Goal: Information Seeking & Learning: Learn about a topic

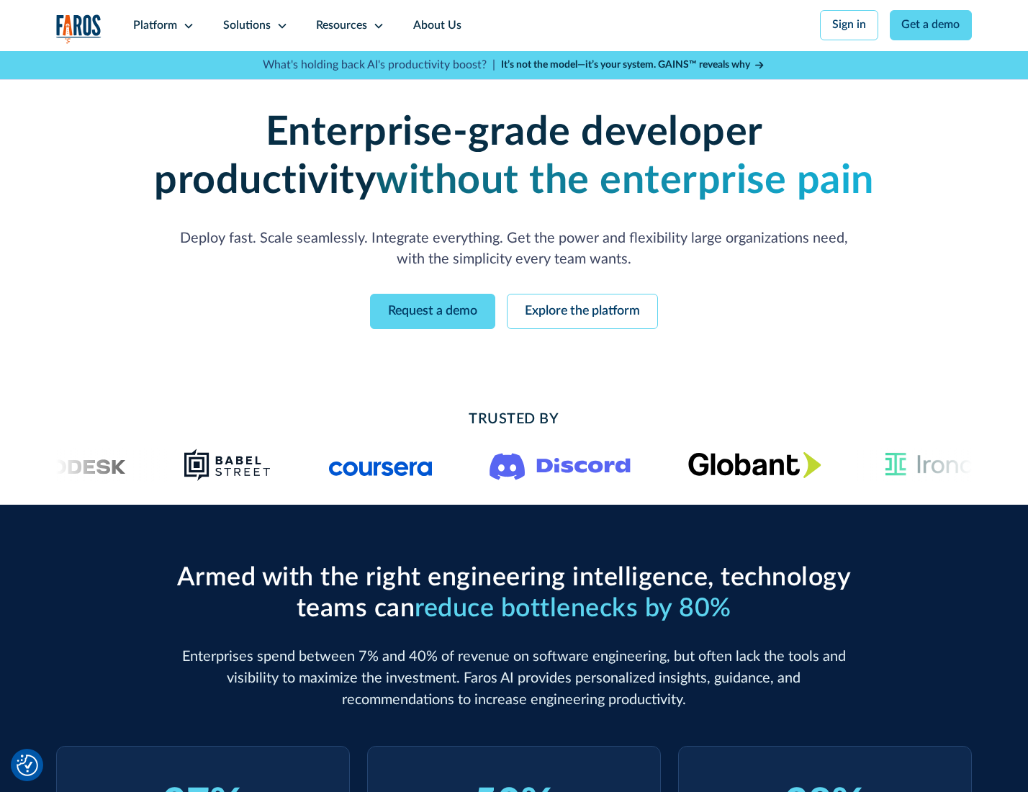
click at [186, 25] on icon at bounding box center [189, 26] width 12 height 12
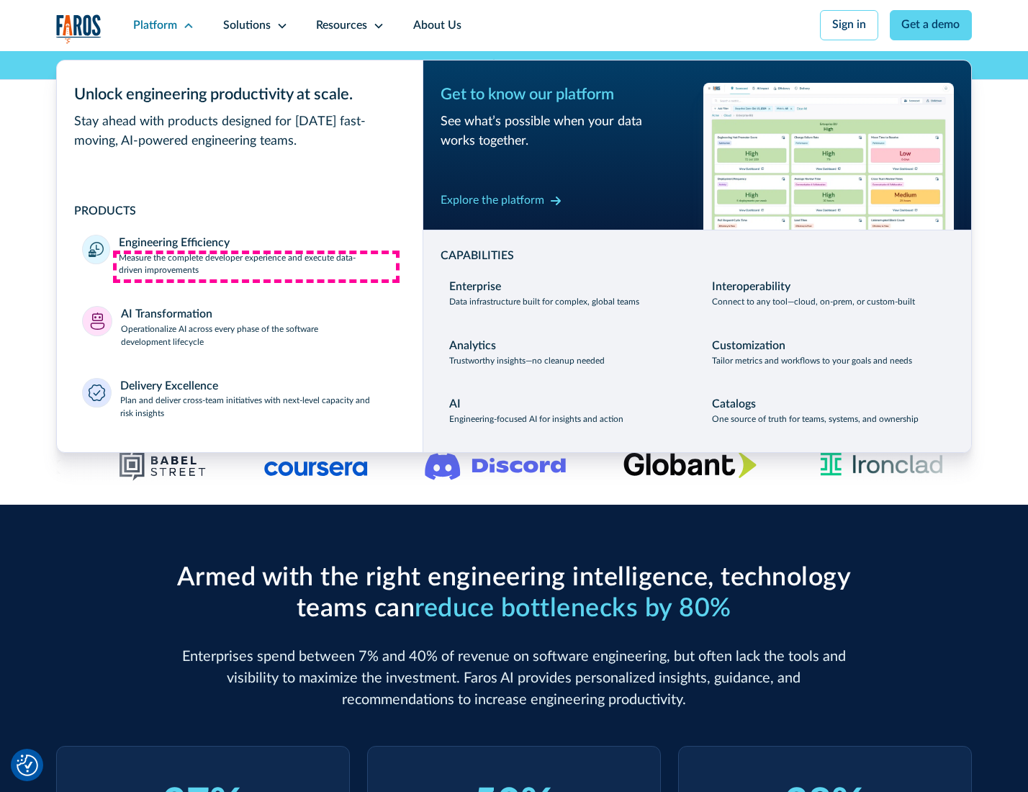
click at [256, 266] on p "Measure the complete developer experience and execute data-driven improvements" at bounding box center [258, 265] width 278 height 26
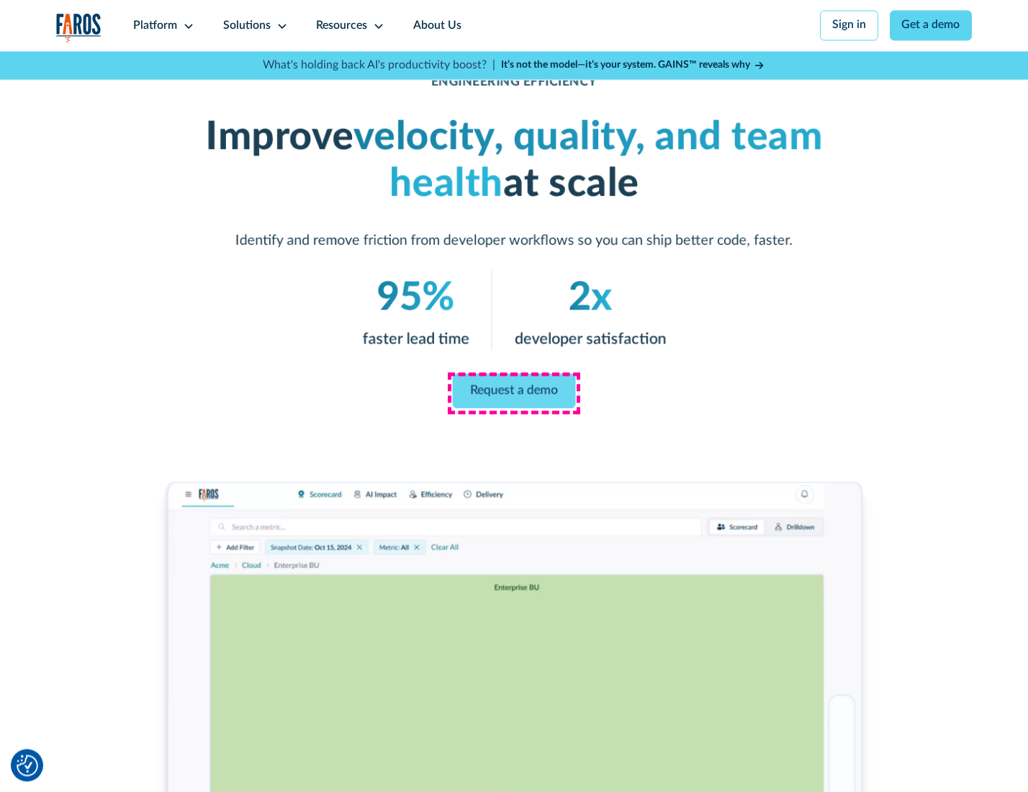
click at [513, 392] on link "Request a demo" at bounding box center [514, 391] width 123 height 35
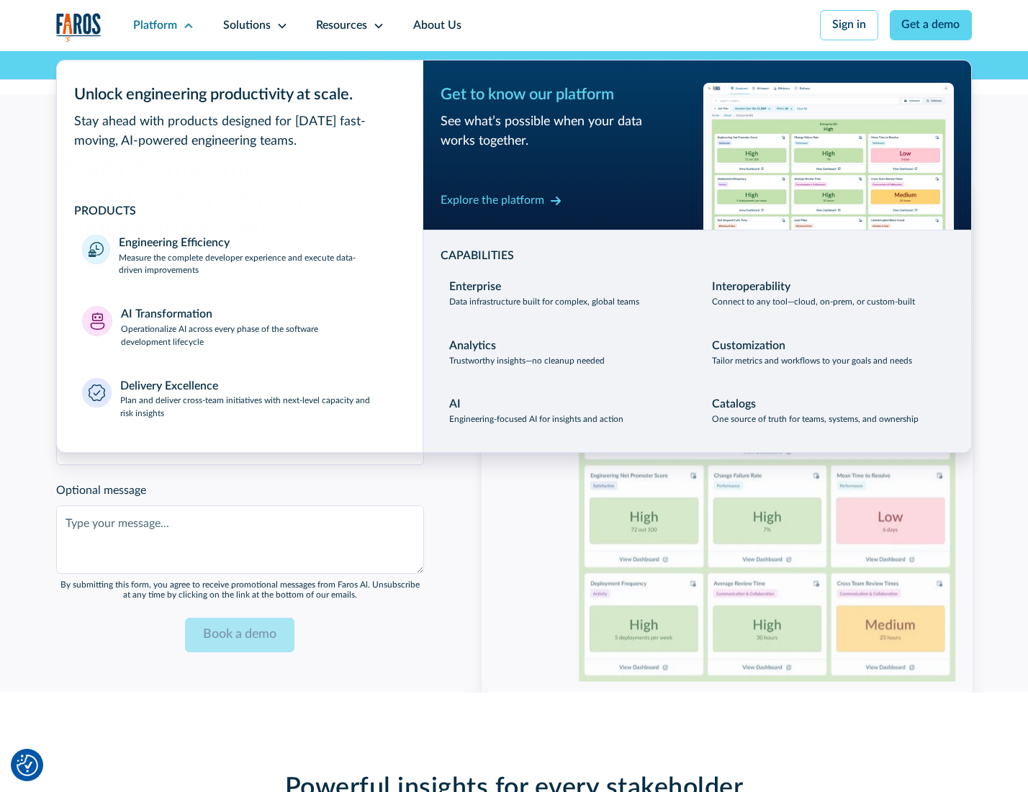
scroll to position [3134, 0]
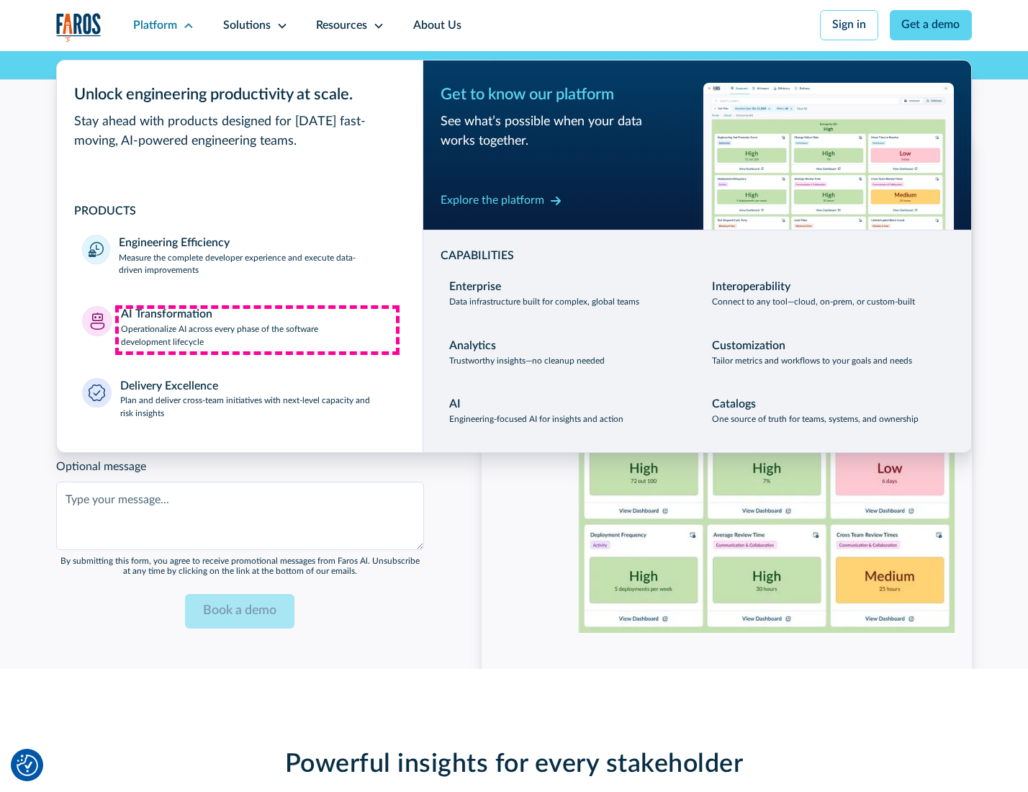
click at [257, 330] on p "Operationalize AI across every phase of the software development lifecycle" at bounding box center [259, 336] width 276 height 26
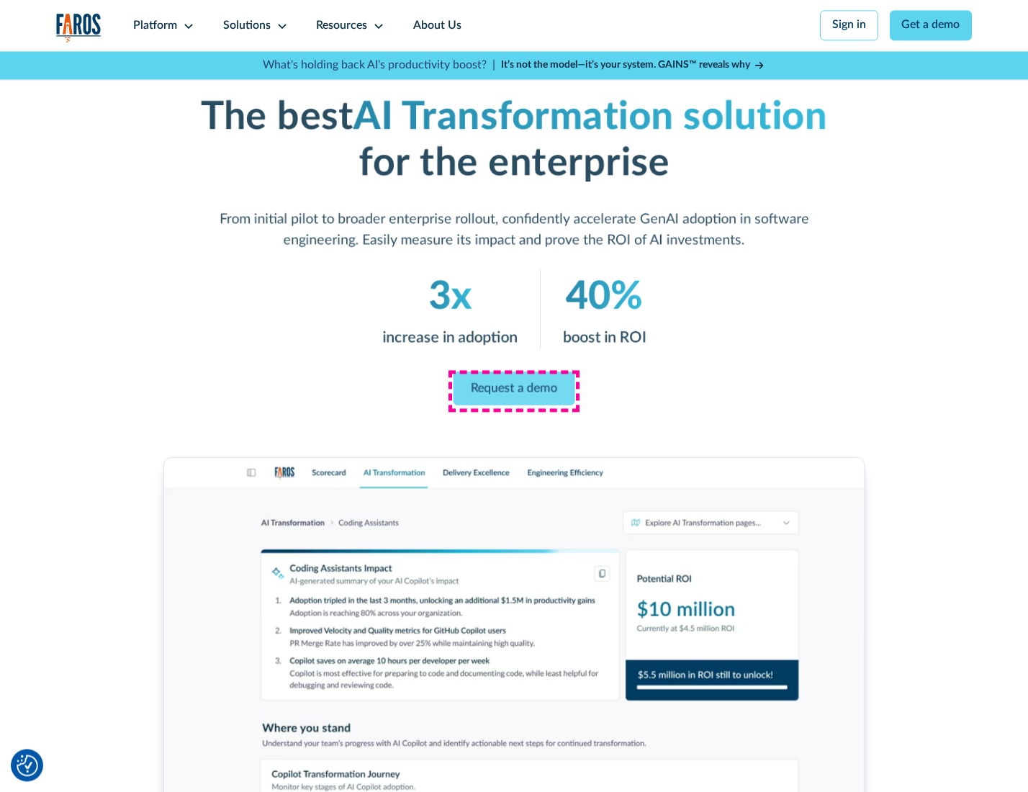
click at [513, 391] on link "Request a demo" at bounding box center [515, 388] width 122 height 34
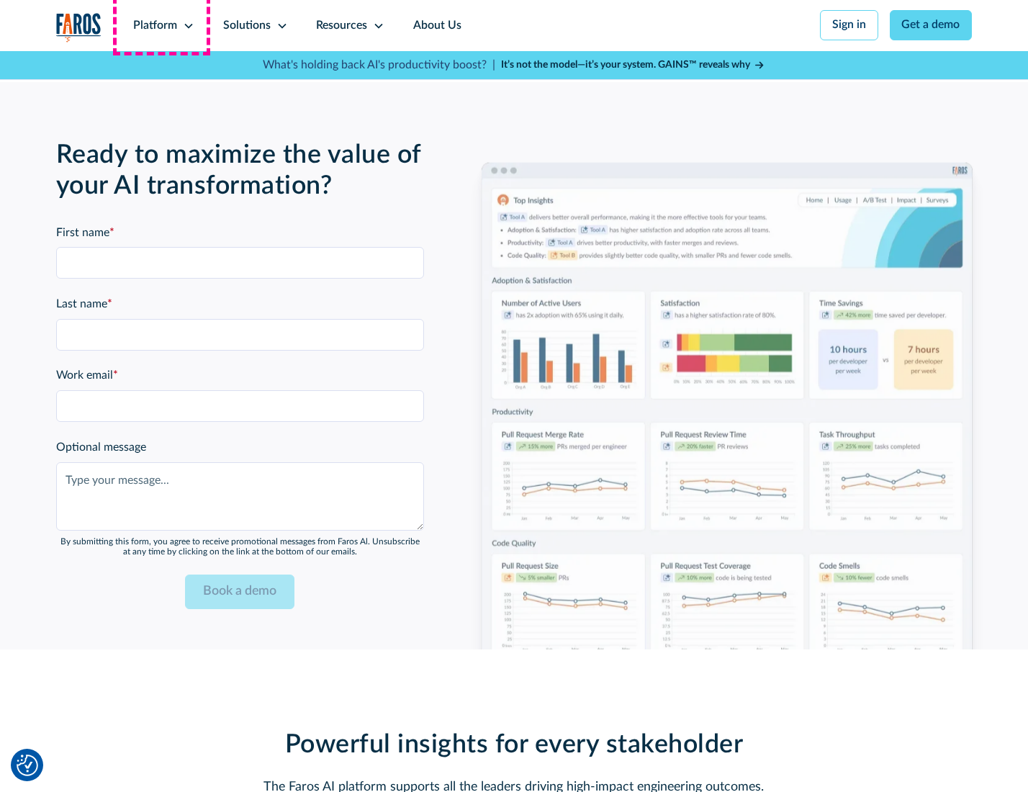
scroll to position [3481, 0]
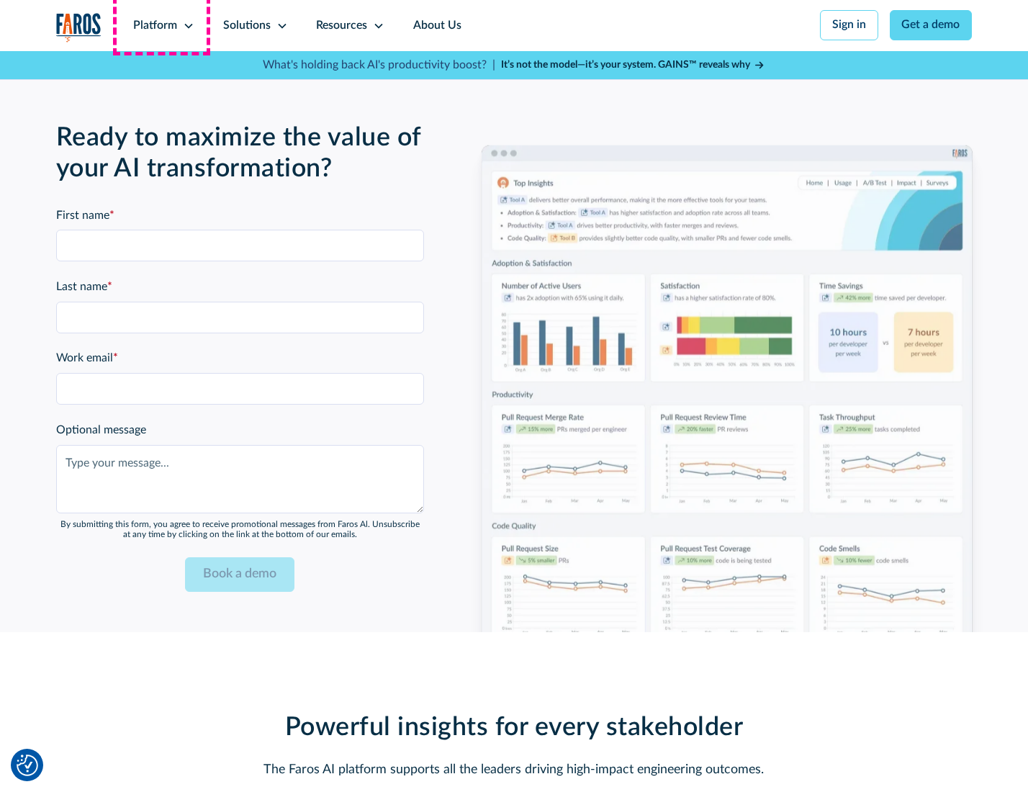
click at [161, 25] on div "Platform" at bounding box center [155, 25] width 44 height 17
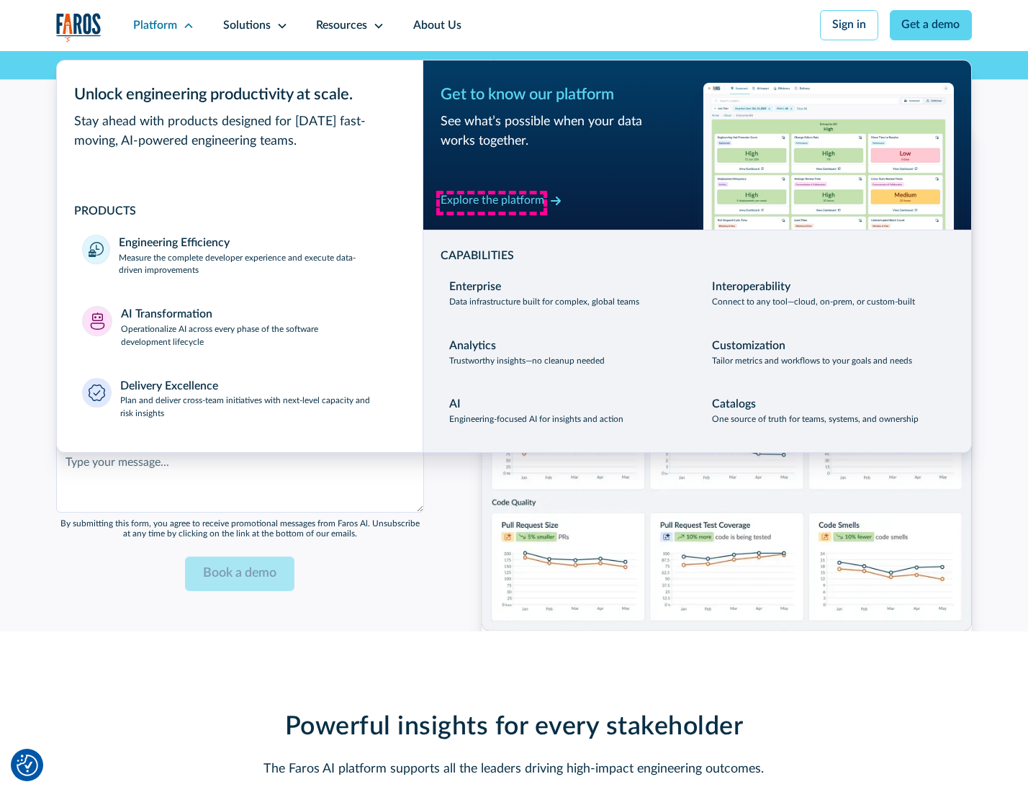
click at [492, 202] on div "Explore the platform" at bounding box center [493, 200] width 104 height 17
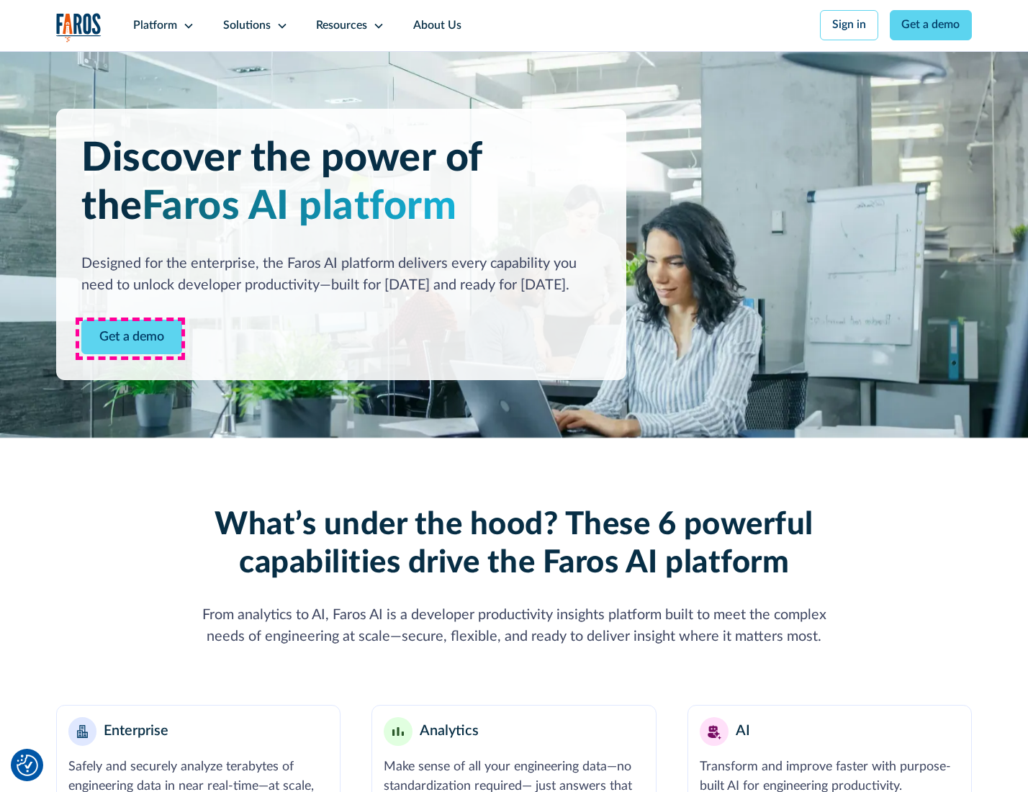
click at [130, 338] on link "Get a demo" at bounding box center [131, 337] width 101 height 35
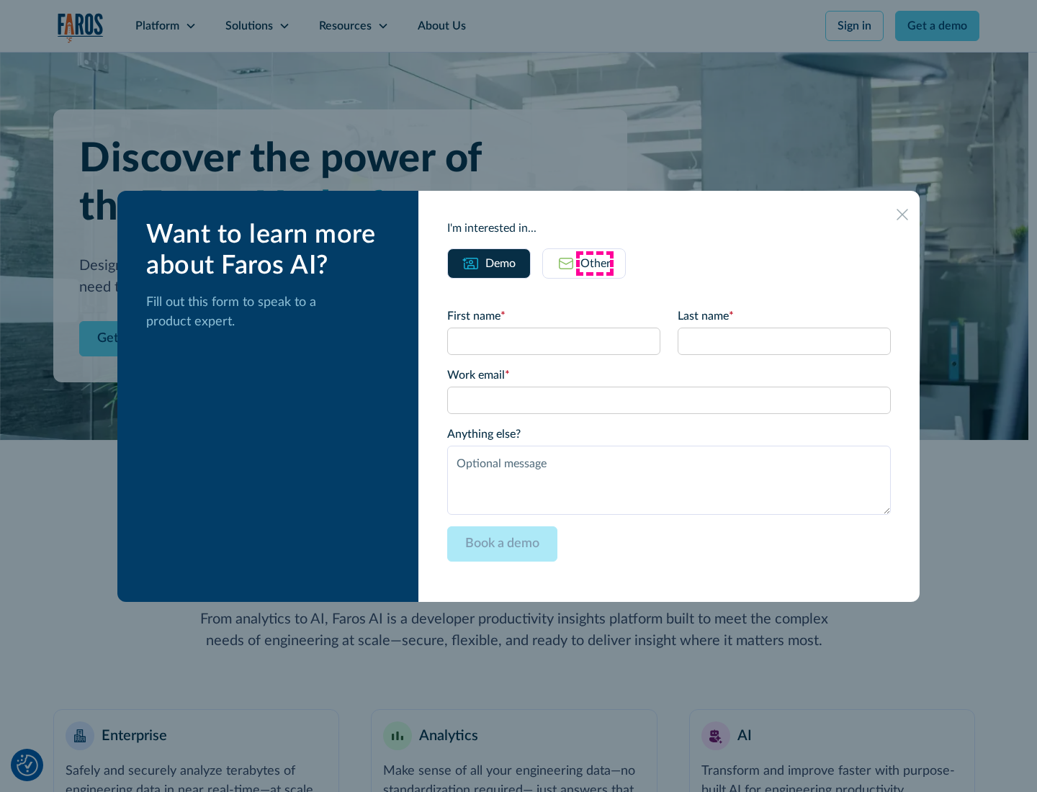
click at [595, 263] on div "Other" at bounding box center [595, 263] width 30 height 17
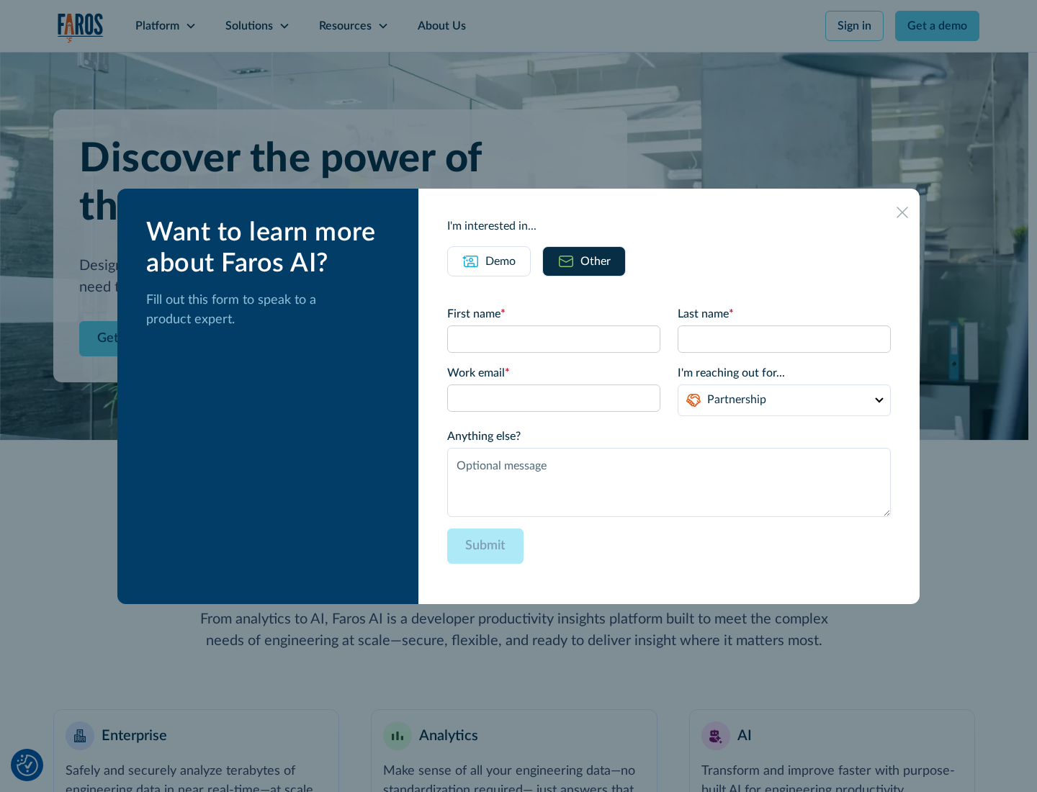
click at [499, 261] on div "Demo" at bounding box center [500, 261] width 30 height 17
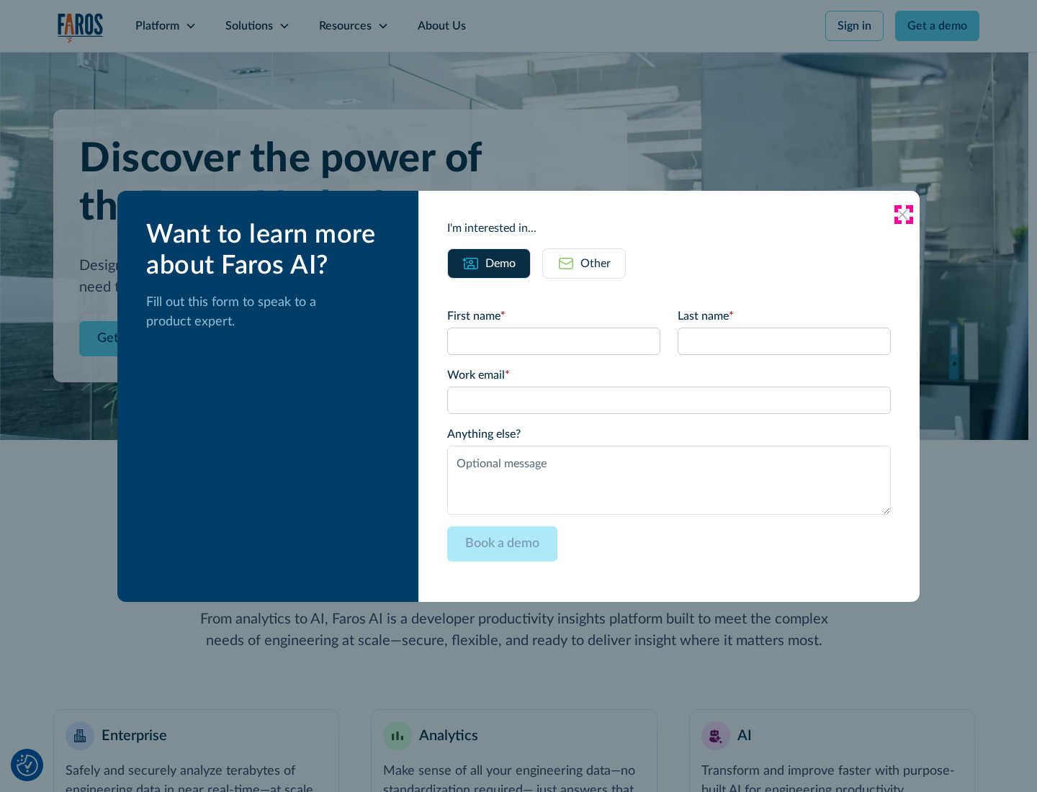
click at [903, 214] on icon at bounding box center [902, 215] width 12 height 12
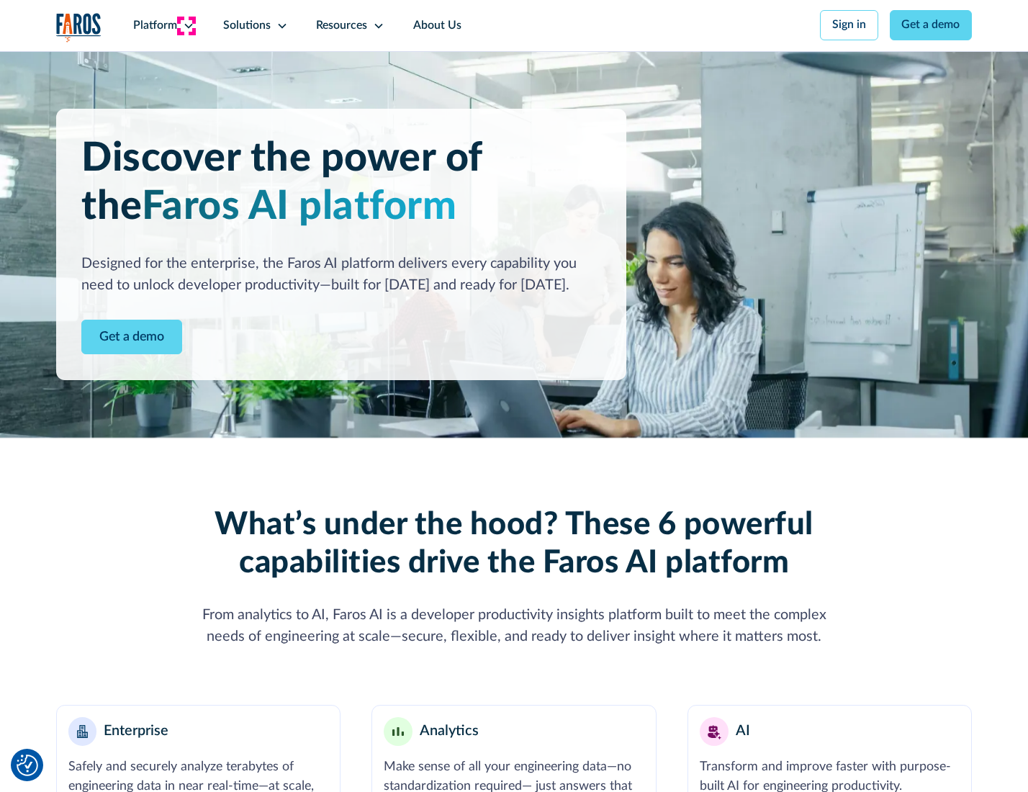
click at [186, 25] on icon at bounding box center [189, 26] width 12 height 12
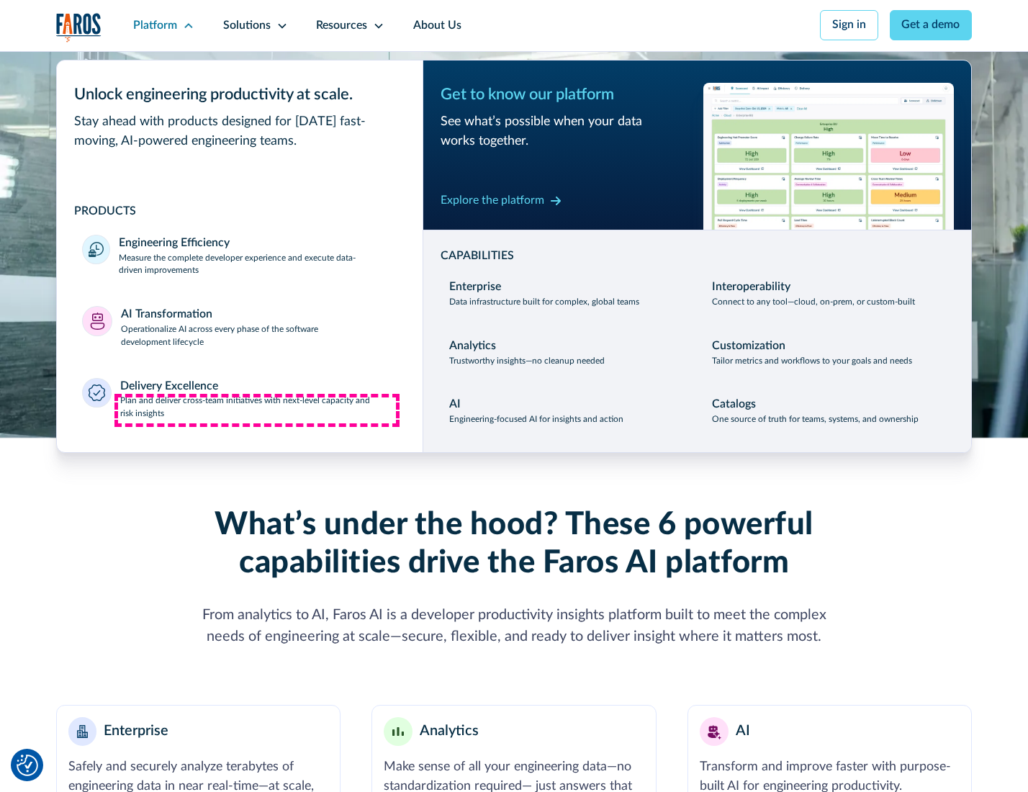
click at [257, 410] on p "Plan and deliver cross-team initiatives with next-level capacity and risk insig…" at bounding box center [258, 408] width 277 height 26
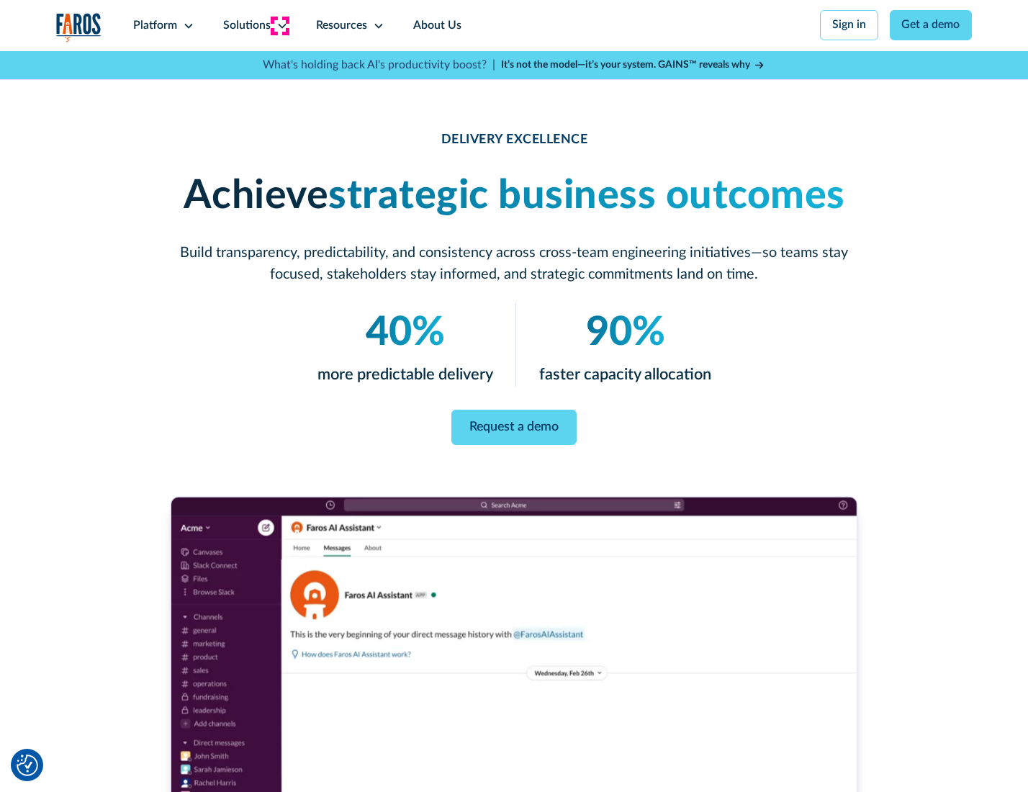
click at [279, 25] on icon at bounding box center [282, 26] width 12 height 12
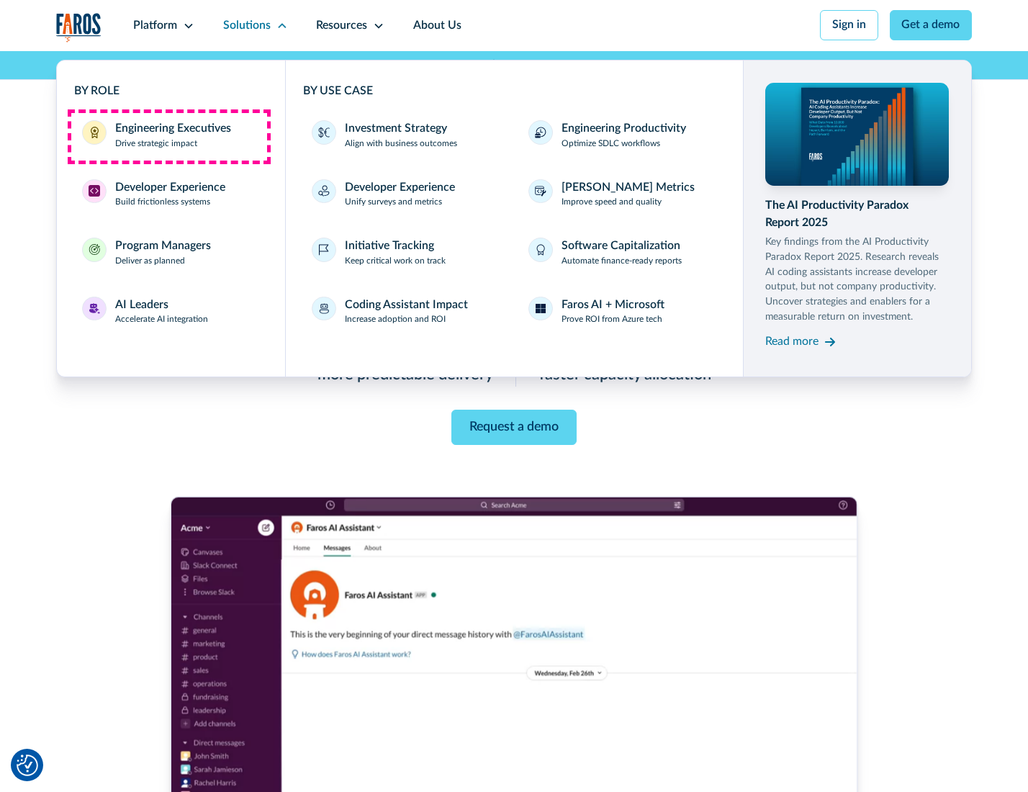
click at [168, 136] on div "Engineering Executives" at bounding box center [173, 128] width 116 height 17
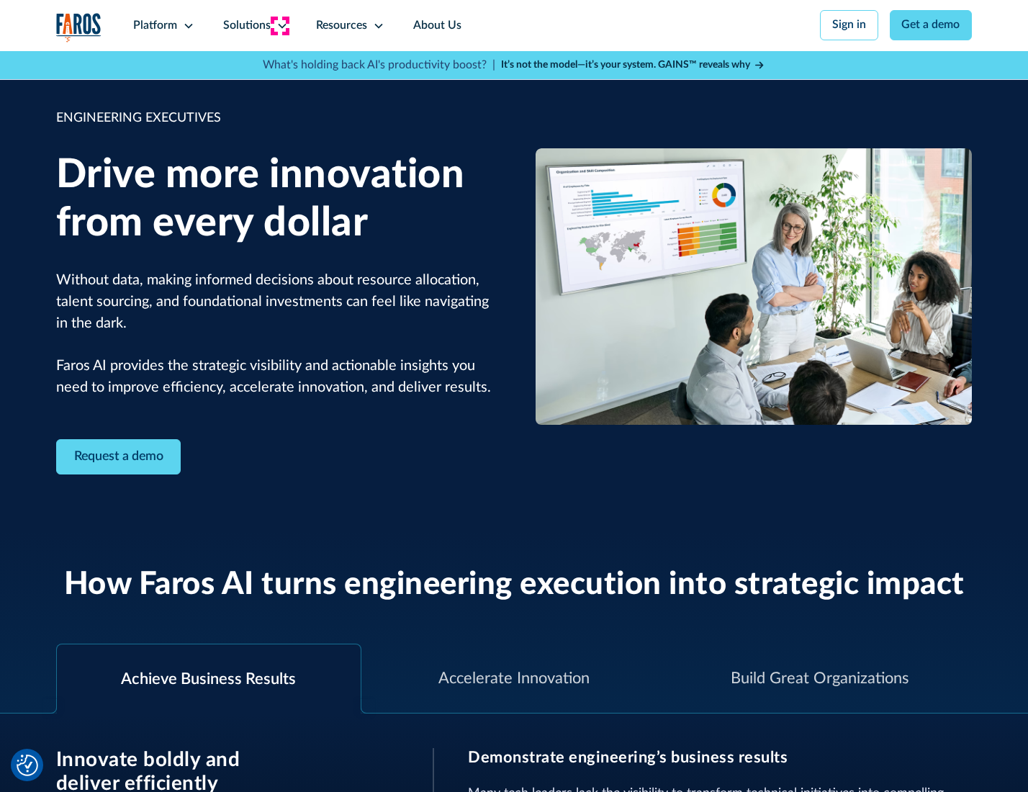
click at [279, 25] on icon at bounding box center [282, 26] width 12 height 12
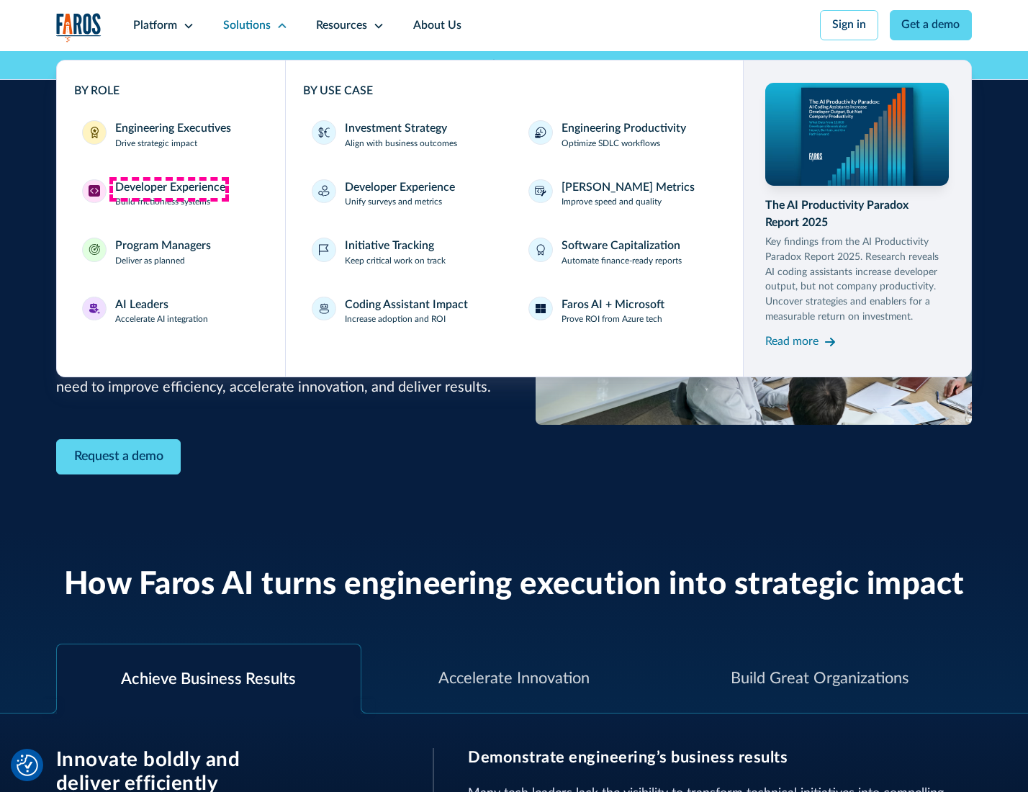
click at [168, 189] on div "Developer Experience" at bounding box center [170, 187] width 110 height 17
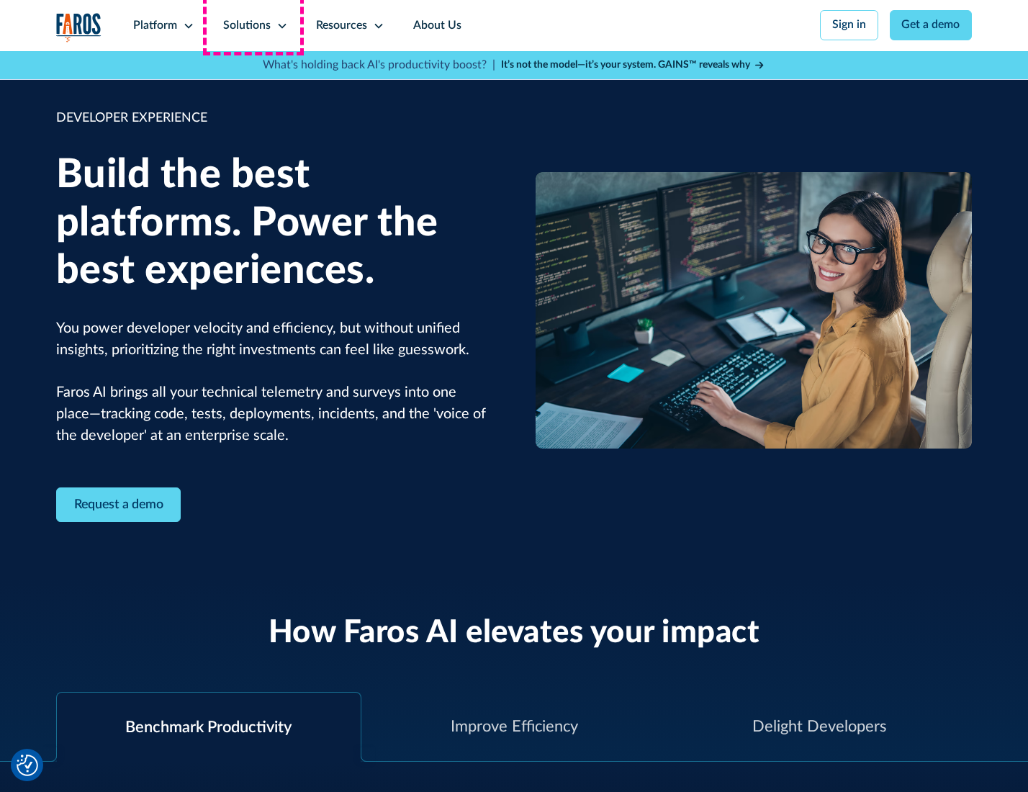
click at [253, 25] on div "Solutions" at bounding box center [247, 25] width 48 height 17
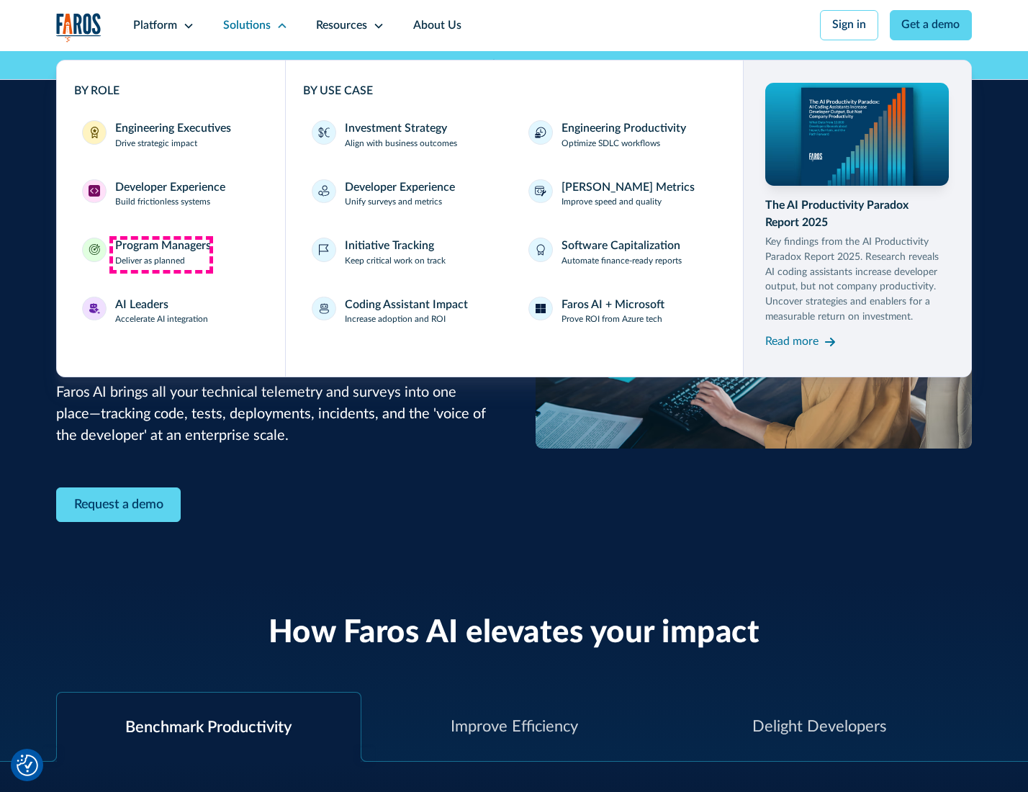
click at [161, 254] on div "Program Managers" at bounding box center [163, 246] width 96 height 17
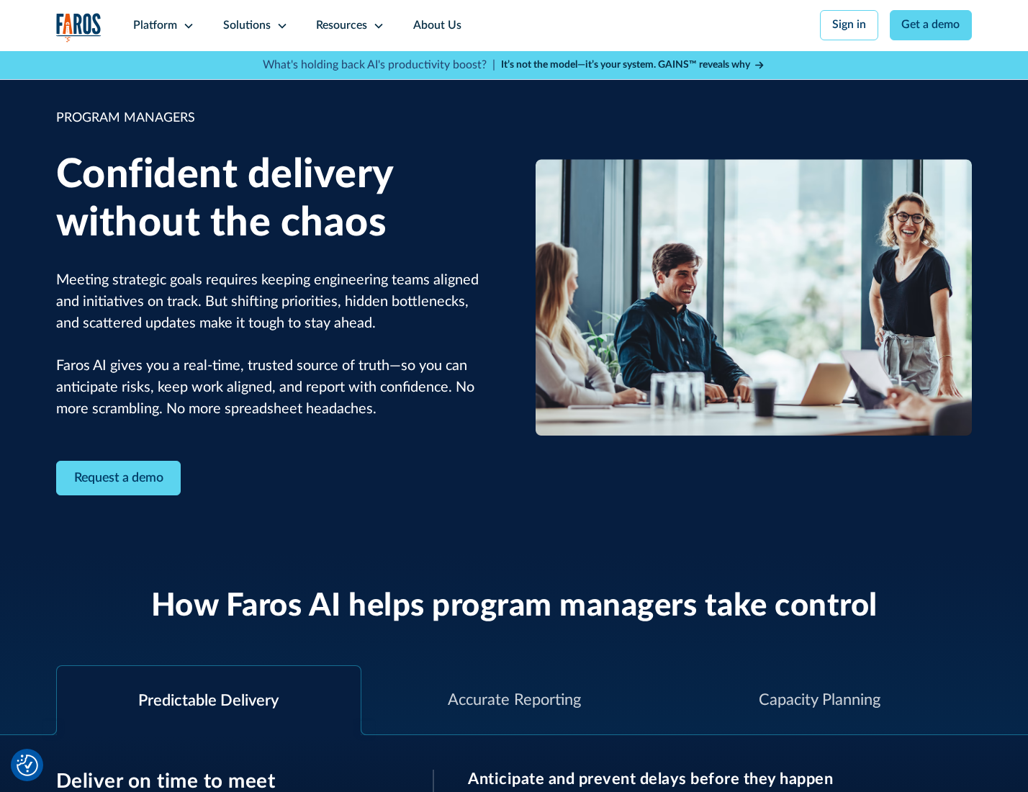
click at [279, 26] on icon at bounding box center [282, 26] width 12 height 12
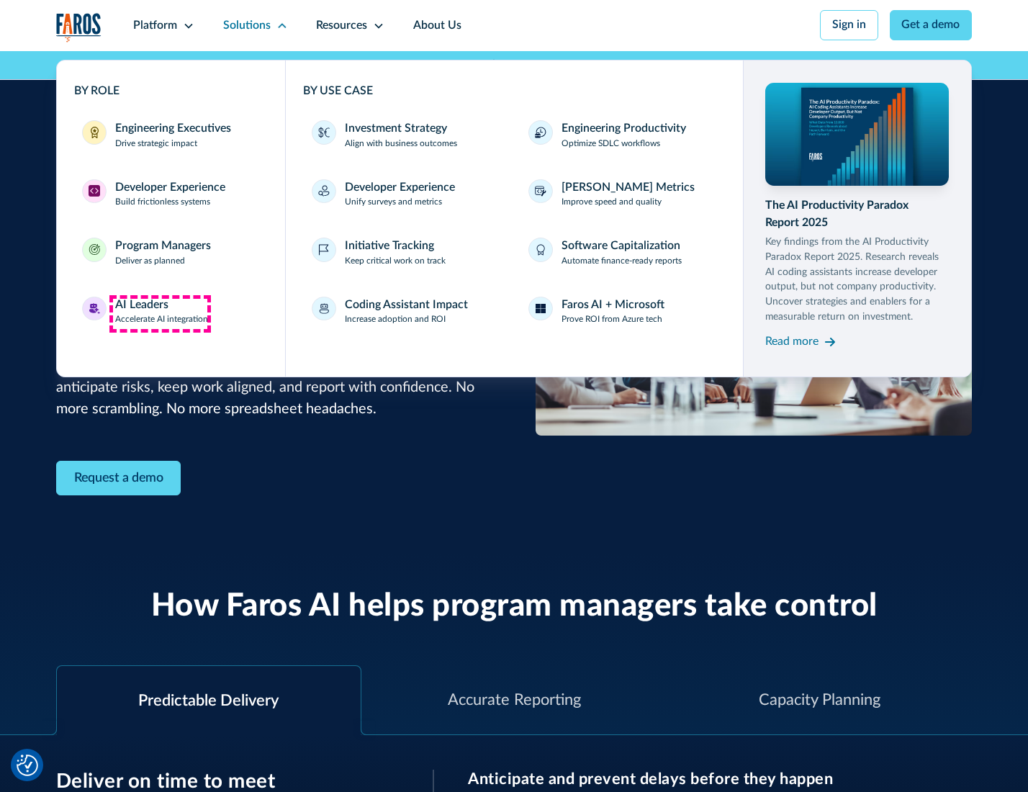
click at [160, 313] on div "AI Leaders" at bounding box center [141, 305] width 53 height 17
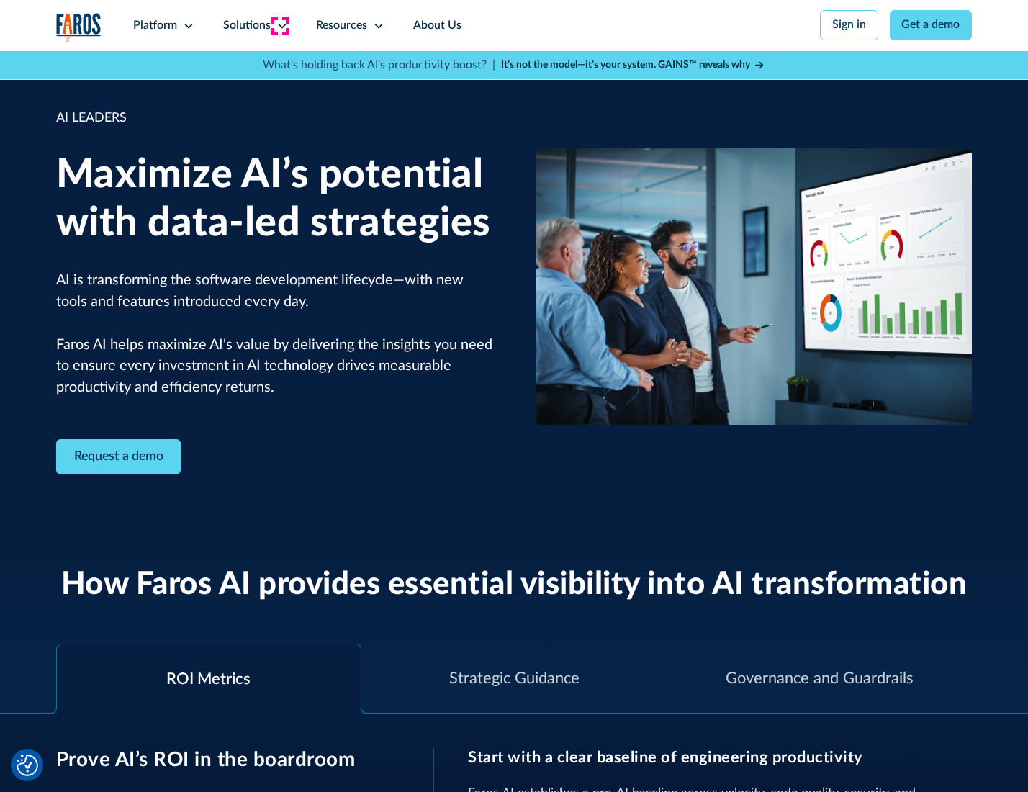
click at [279, 25] on icon at bounding box center [282, 26] width 12 height 12
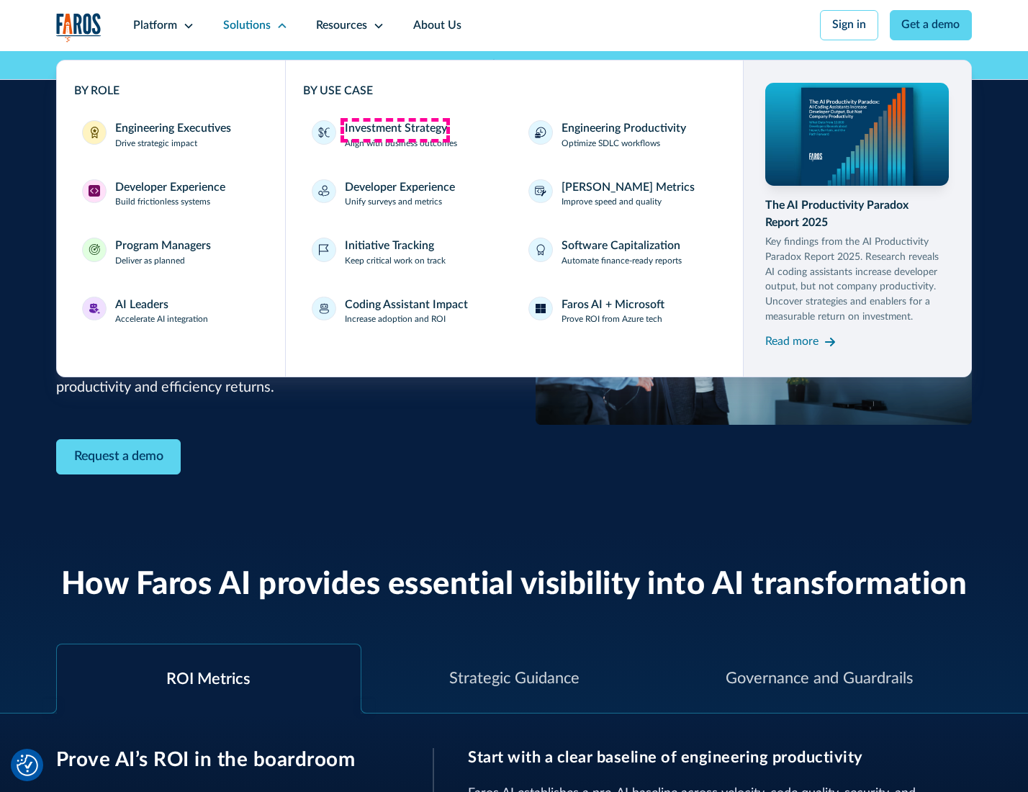
click at [395, 130] on div "Investment Strategy" at bounding box center [396, 128] width 102 height 17
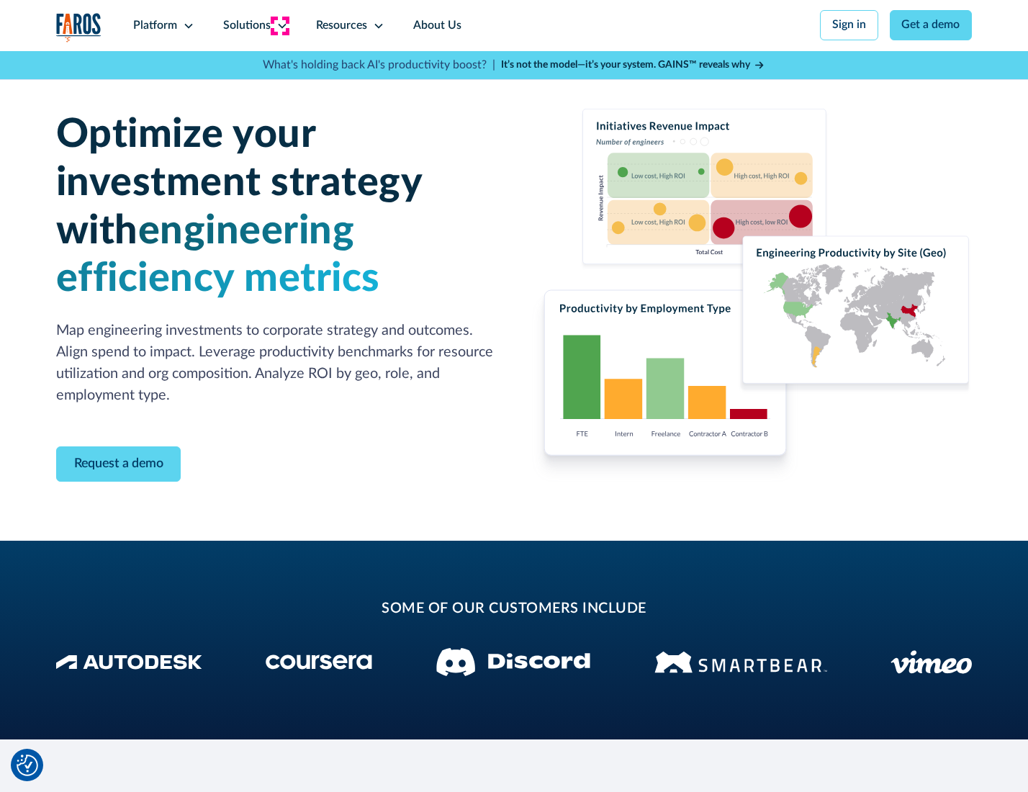
click at [279, 25] on icon at bounding box center [282, 26] width 12 height 12
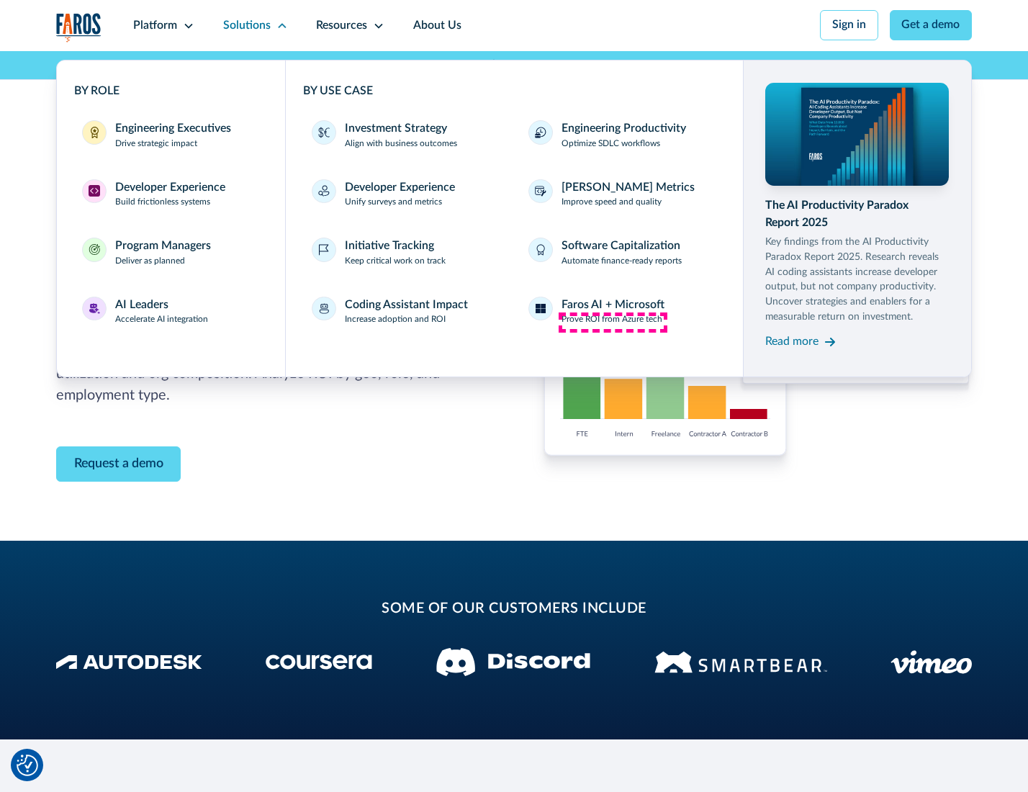
click at [613, 322] on p "Prove ROI from Azure tech" at bounding box center [612, 319] width 101 height 13
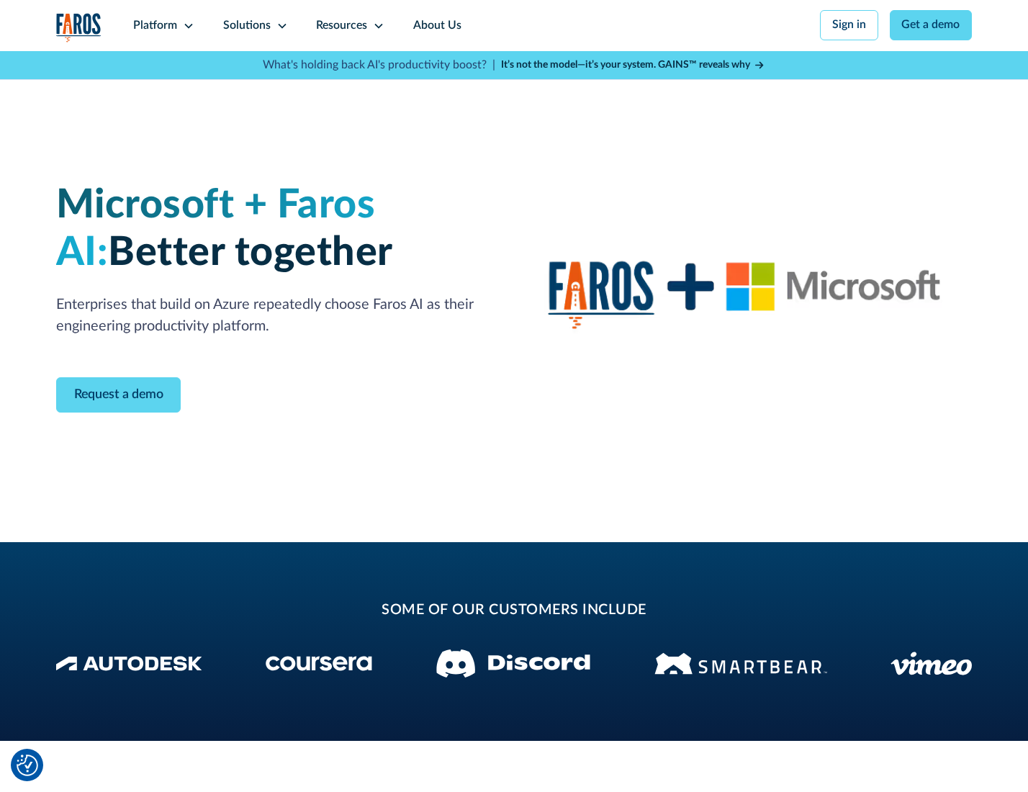
click at [279, 25] on icon at bounding box center [282, 26] width 12 height 12
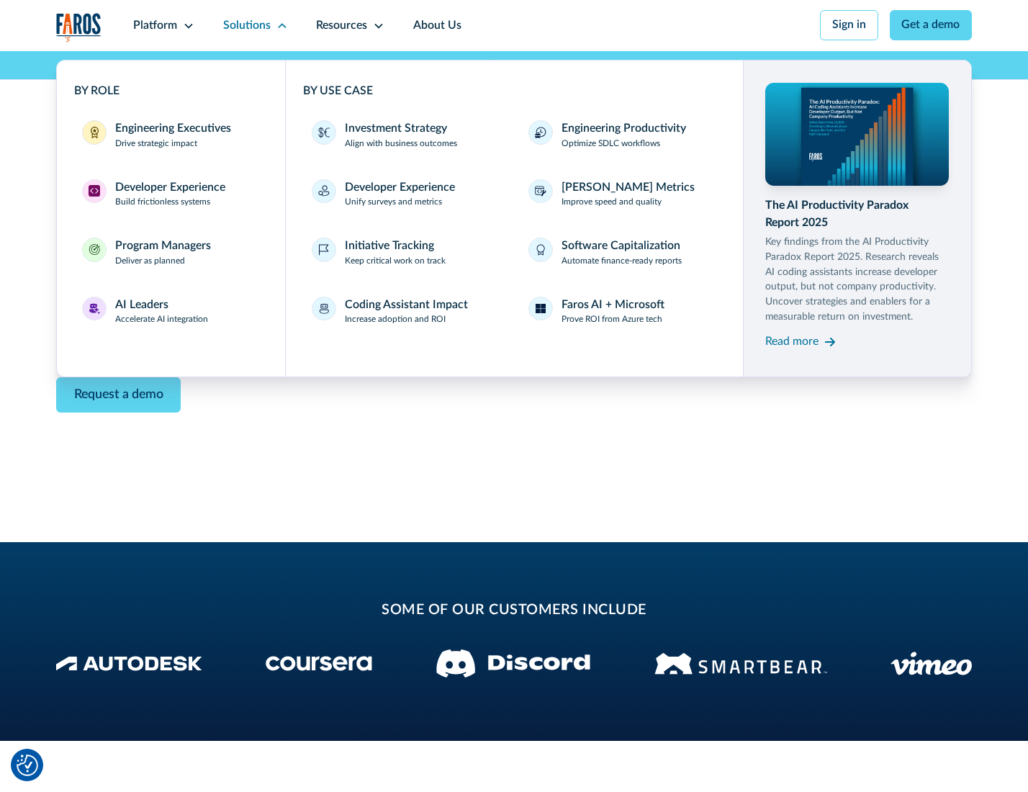
click at [793, 344] on div "Read more" at bounding box center [791, 341] width 53 height 17
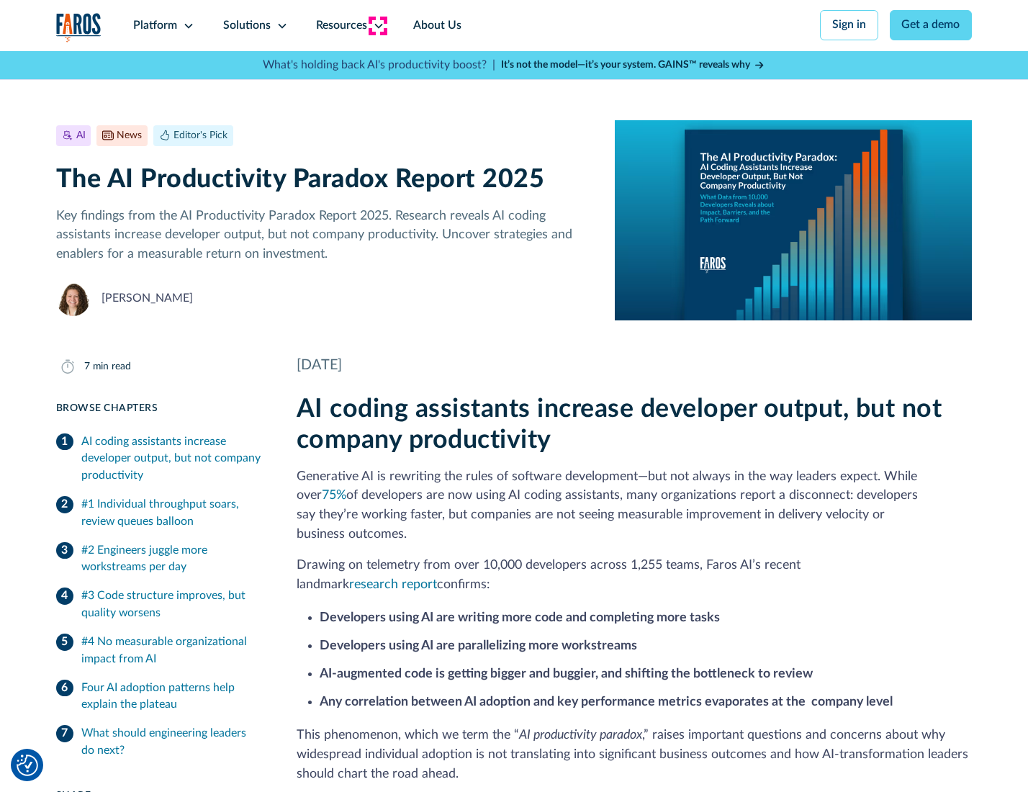
click at [377, 25] on icon at bounding box center [379, 26] width 12 height 12
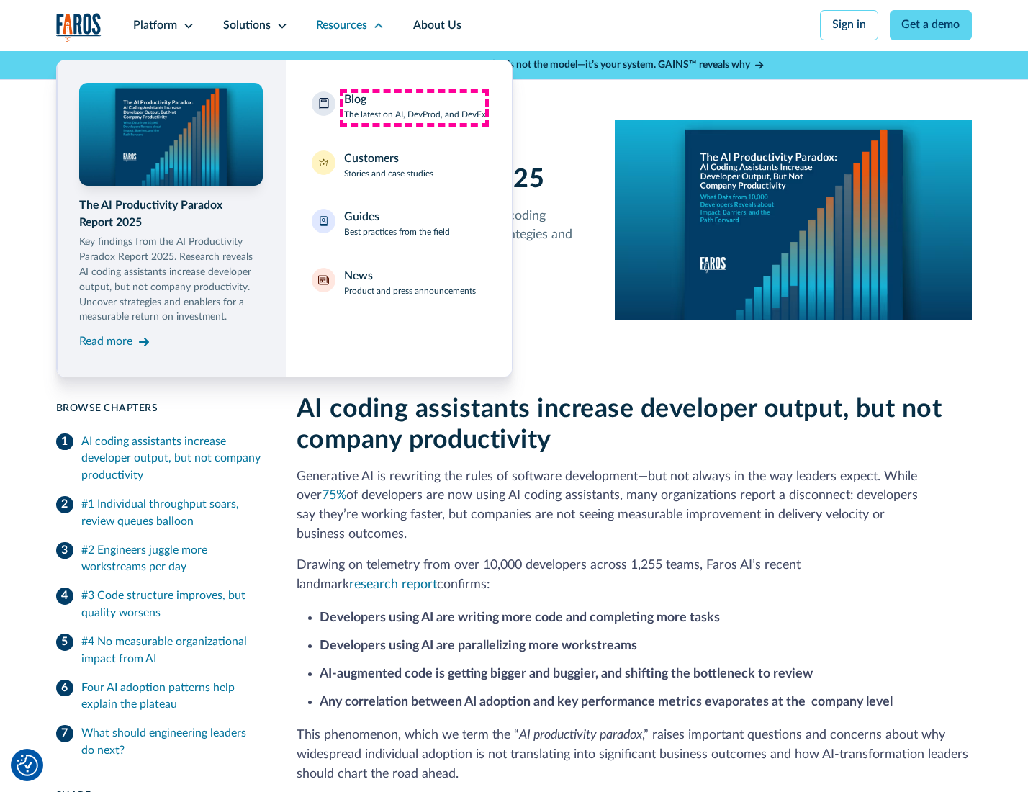
click at [414, 107] on div "Blog The latest on AI, DevProd, and DevEx" at bounding box center [415, 106] width 142 height 30
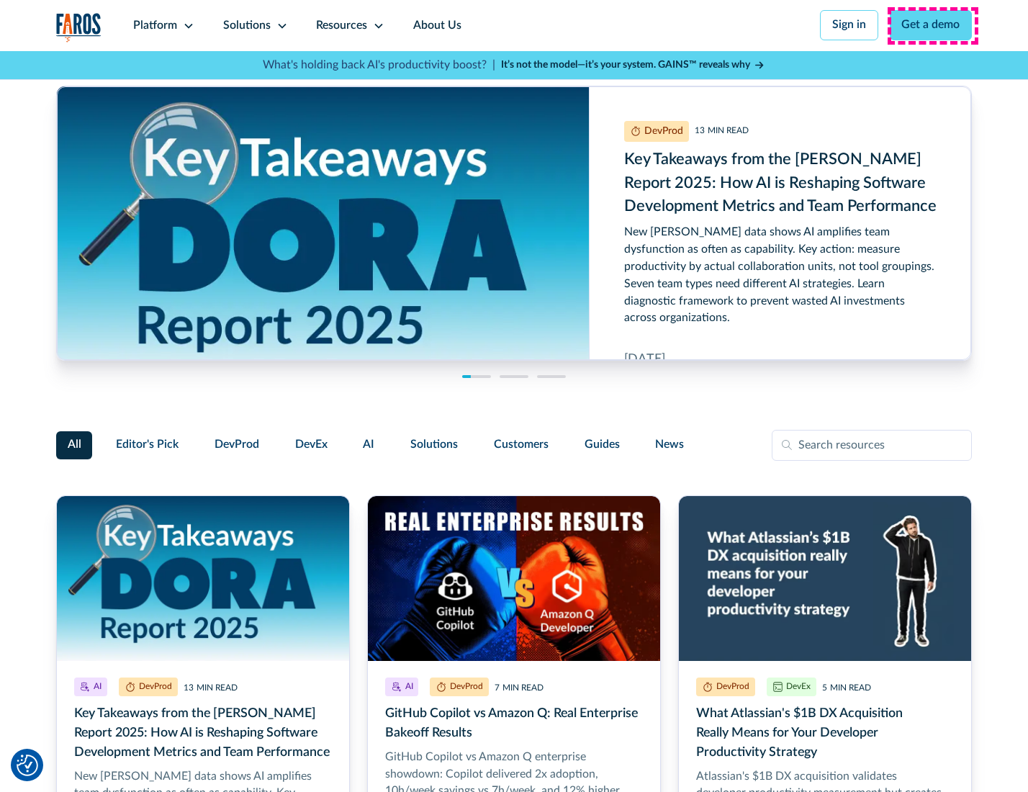
click at [932, 25] on link "Get a demo" at bounding box center [931, 25] width 83 height 30
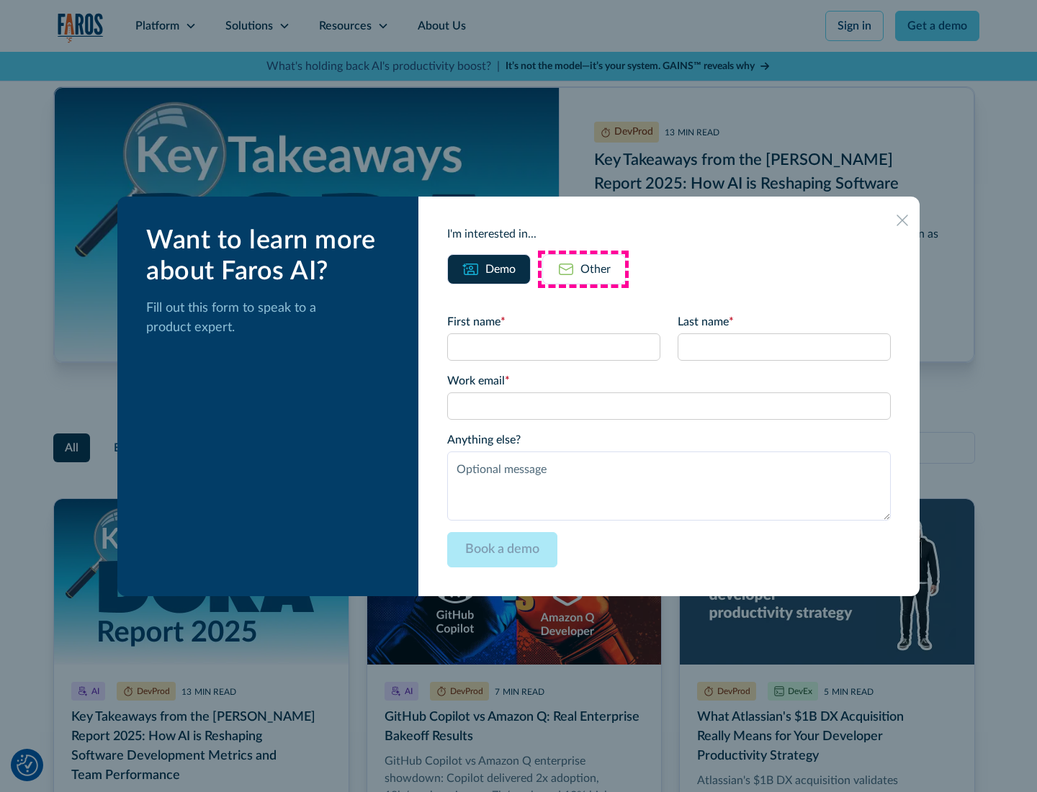
click at [583, 269] on div "Other" at bounding box center [595, 269] width 30 height 17
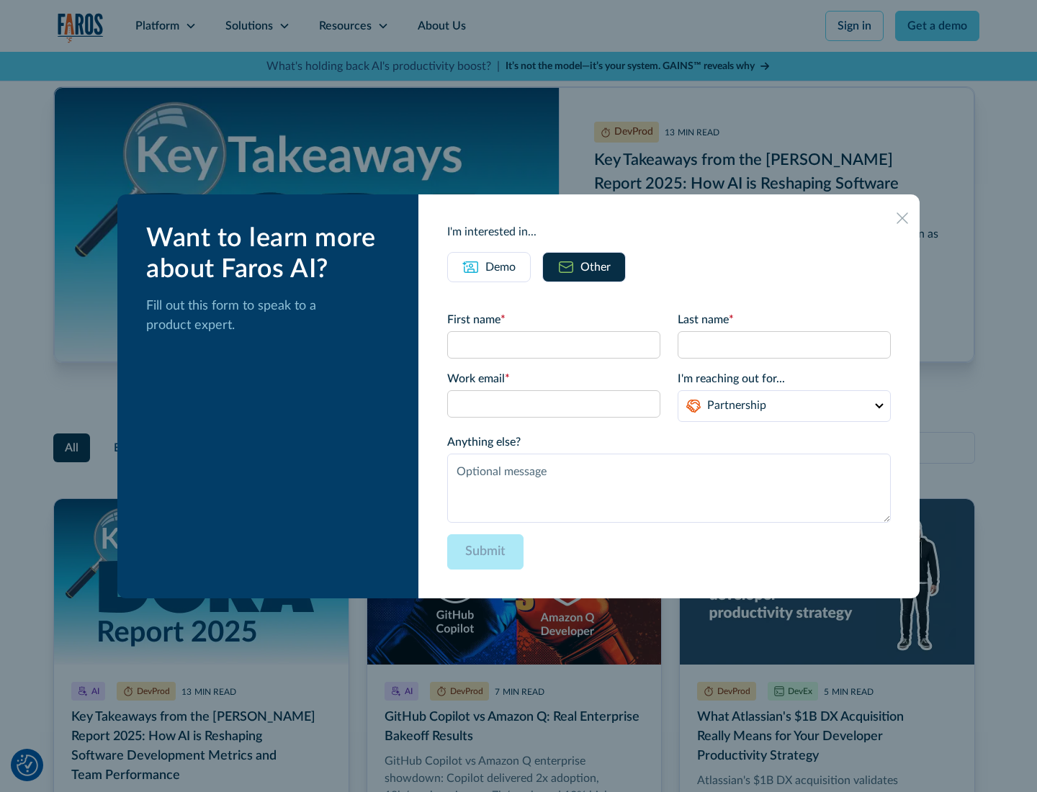
click at [903, 217] on icon at bounding box center [902, 218] width 12 height 12
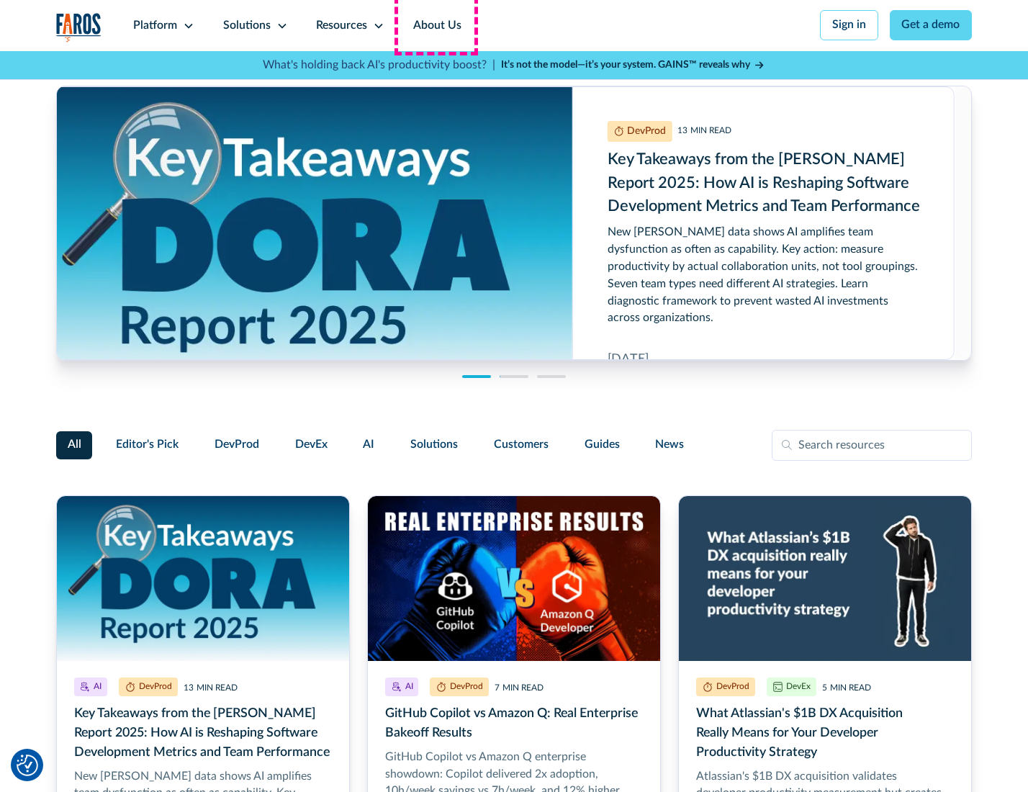
click at [436, 25] on link "About Us" at bounding box center [437, 25] width 77 height 51
